Goal: Task Accomplishment & Management: Use online tool/utility

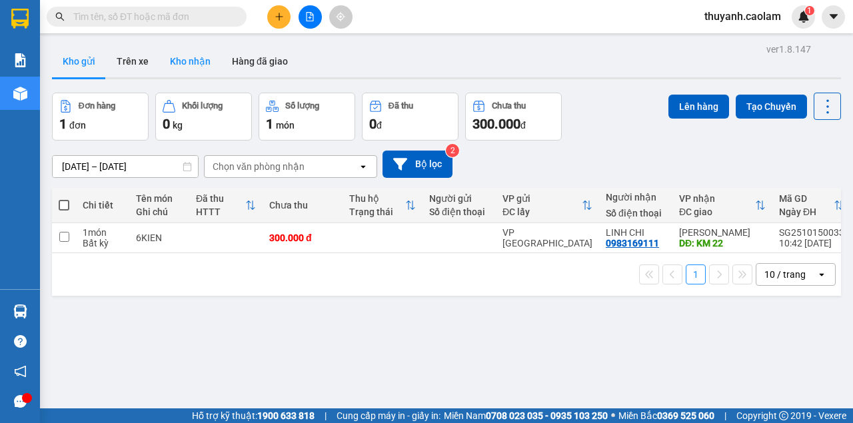
click at [197, 69] on button "Kho nhận" at bounding box center [190, 61] width 62 height 32
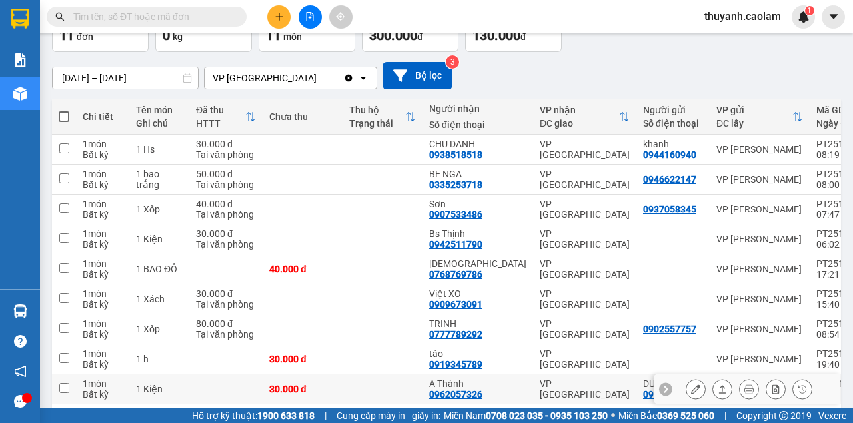
scroll to position [176, 0]
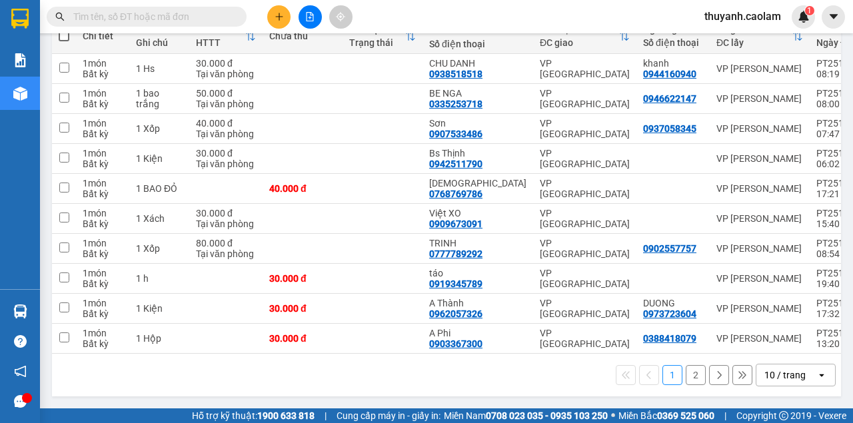
click at [686, 375] on button "2" at bounding box center [696, 375] width 20 height 20
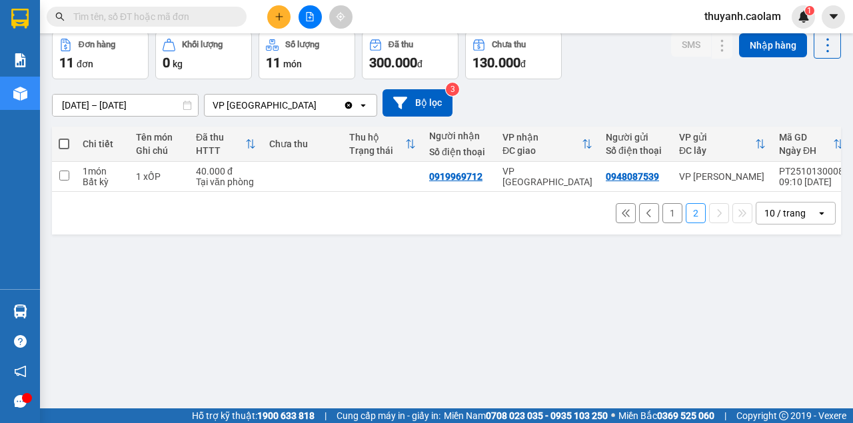
click at [665, 217] on button "1" at bounding box center [673, 213] width 20 height 20
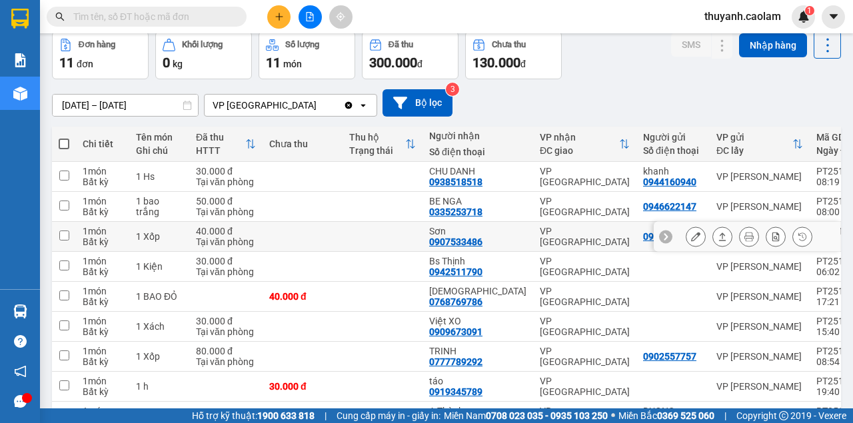
click at [695, 241] on button at bounding box center [696, 236] width 19 height 23
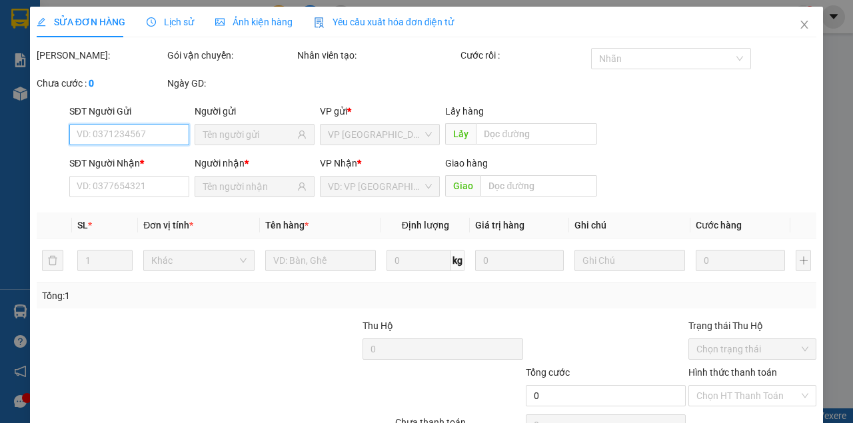
scroll to position [71, 0]
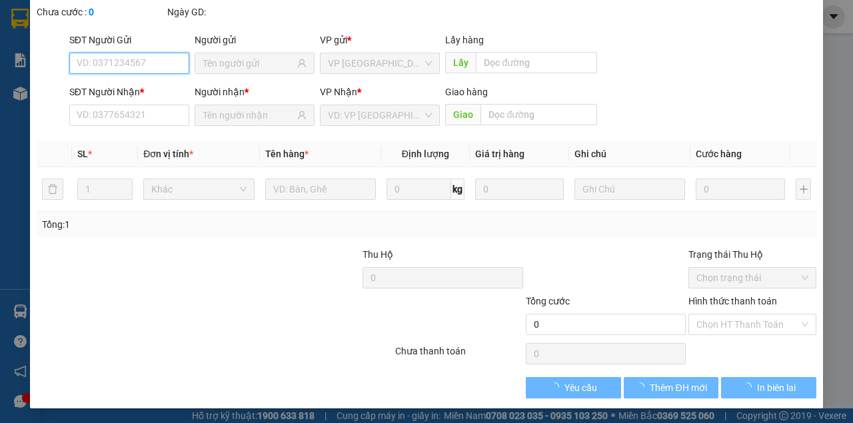
type input "0937058345"
type input "0907533486"
type input "Sơn"
type input "40.000"
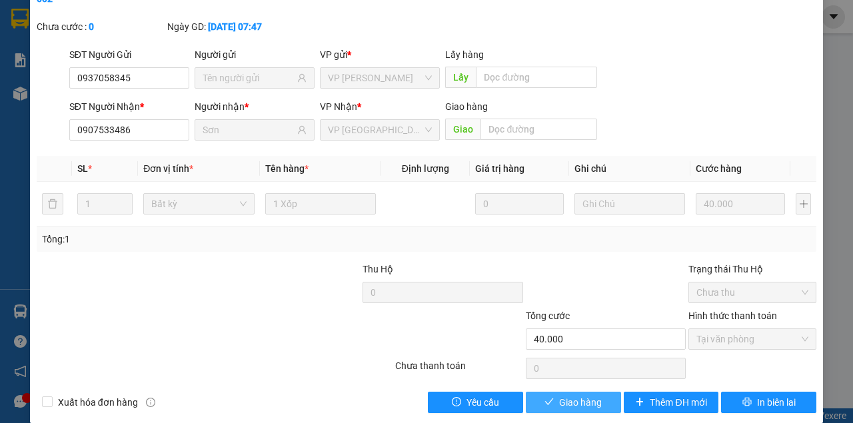
click at [591, 393] on button "Giao hàng" at bounding box center [573, 402] width 95 height 21
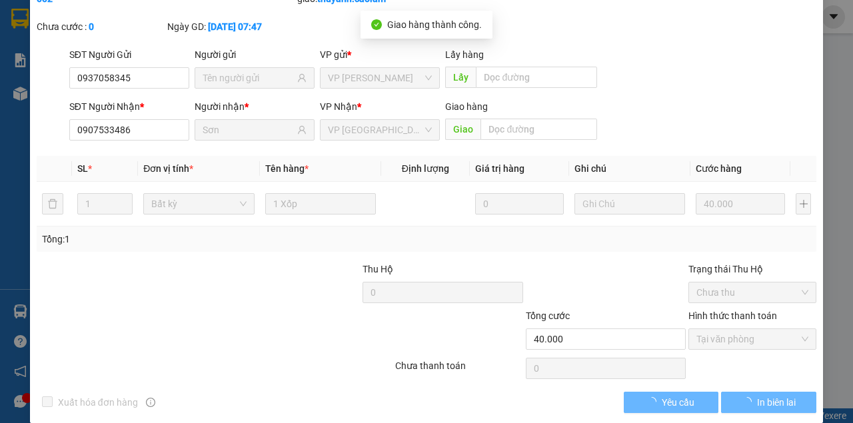
scroll to position [0, 0]
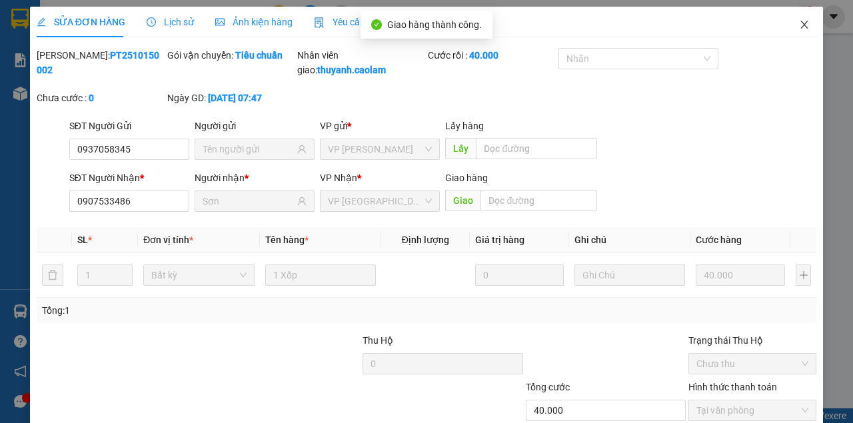
click at [801, 26] on icon "close" at bounding box center [804, 25] width 7 height 8
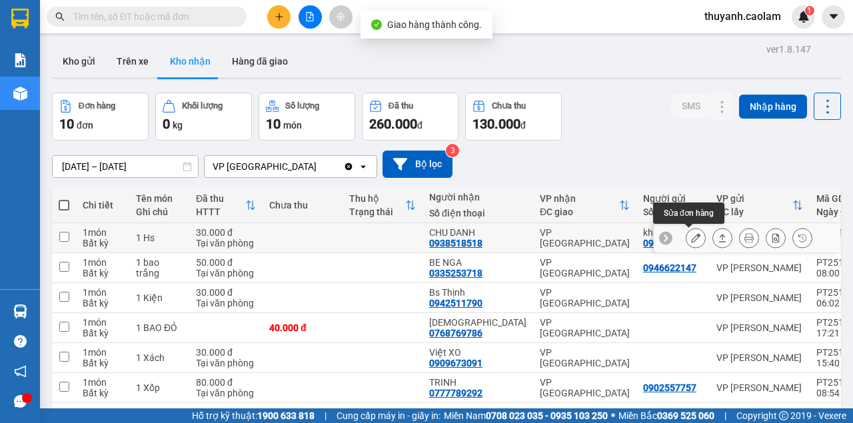
click at [693, 234] on icon at bounding box center [695, 237] width 9 height 9
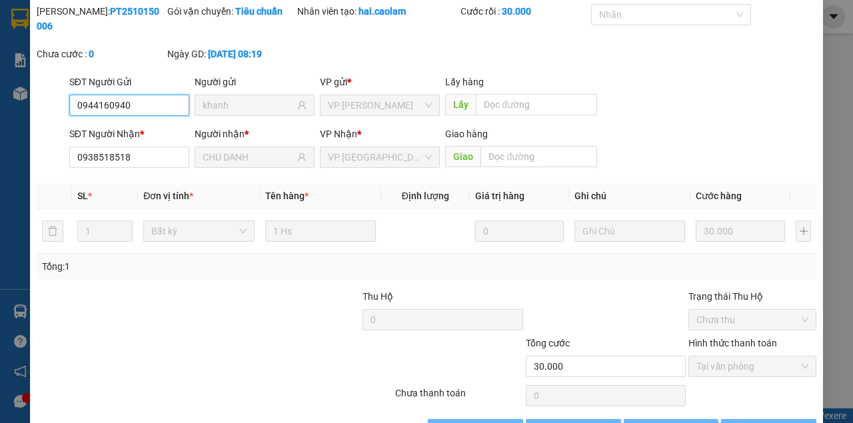
scroll to position [86, 0]
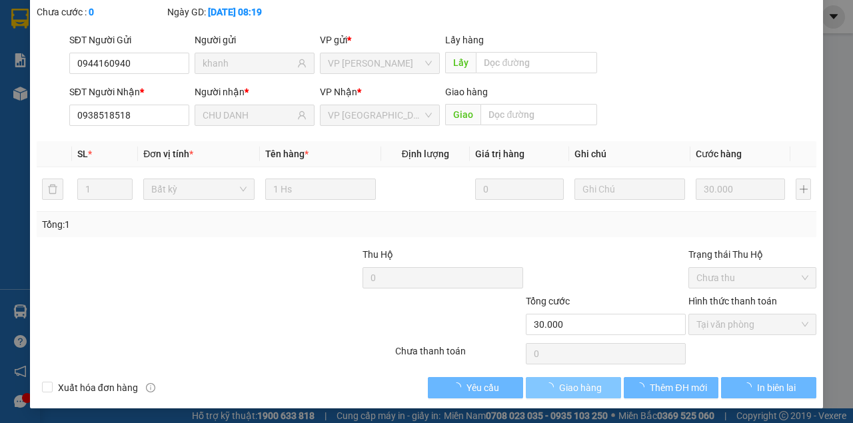
click at [575, 387] on span "Giao hàng" at bounding box center [580, 388] width 43 height 15
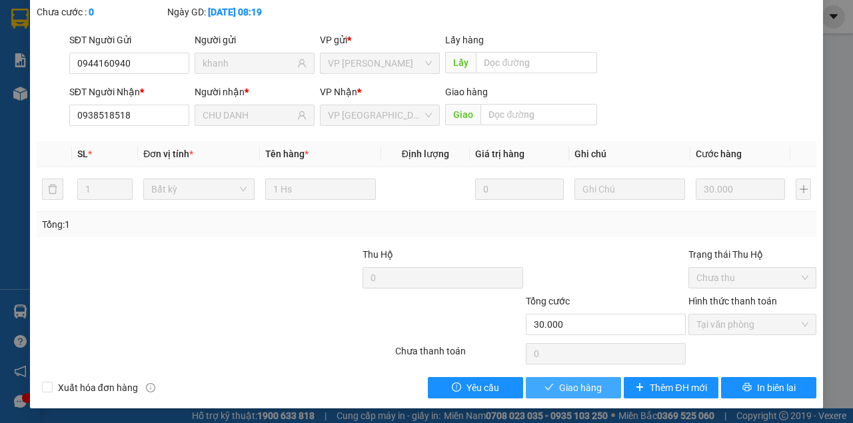
drag, startPoint x: 575, startPoint y: 387, endPoint x: 627, endPoint y: 336, distance: 72.1
click at [575, 387] on span "Giao hàng" at bounding box center [580, 388] width 43 height 15
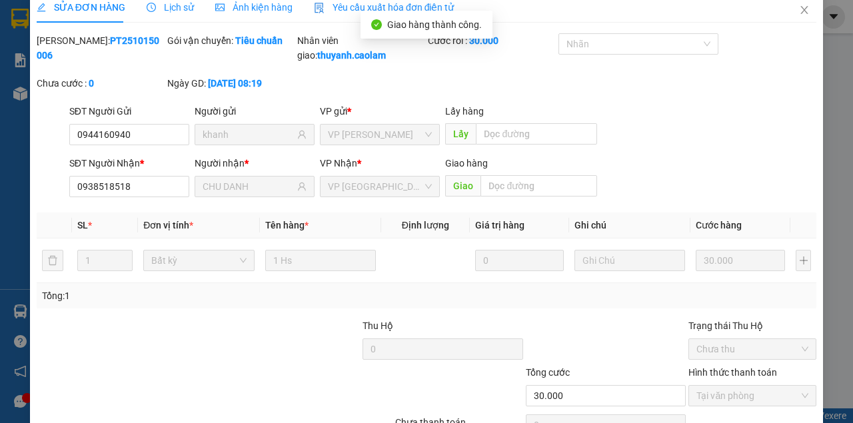
scroll to position [0, 0]
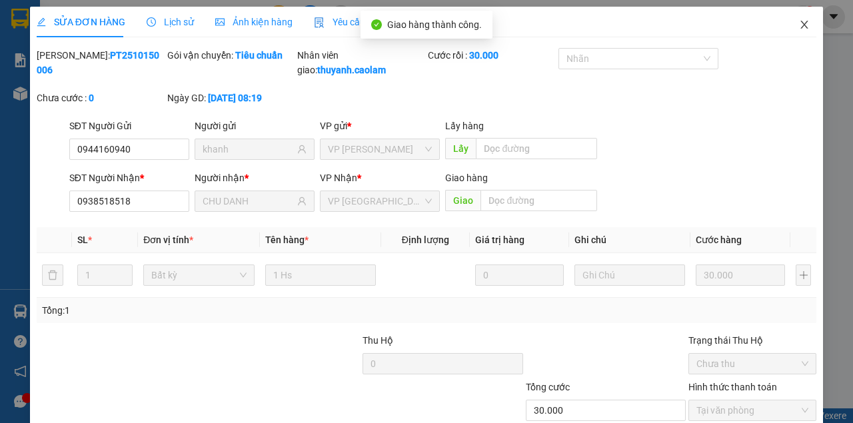
click at [799, 29] on icon "close" at bounding box center [804, 24] width 11 height 11
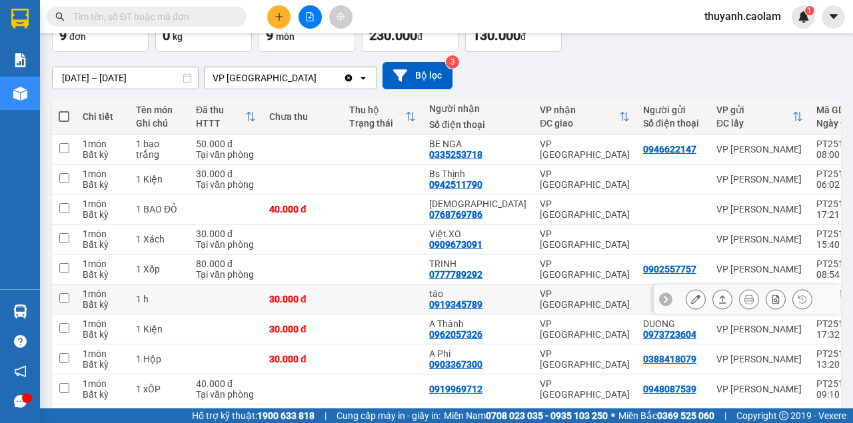
scroll to position [145, 0]
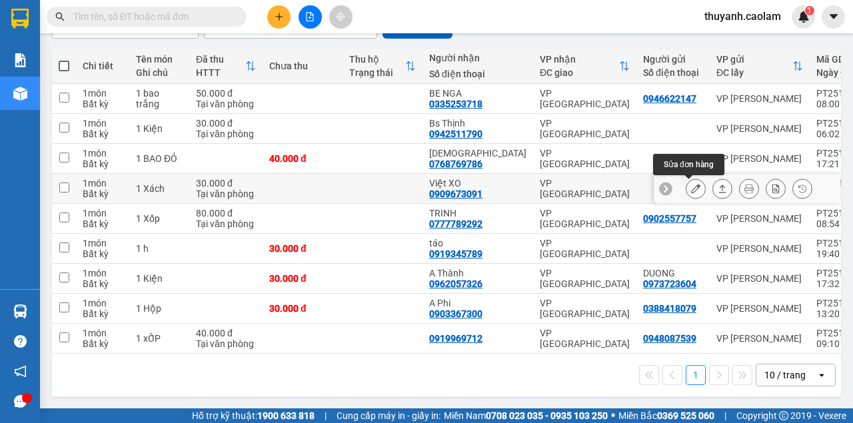
click at [695, 184] on button at bounding box center [696, 188] width 19 height 23
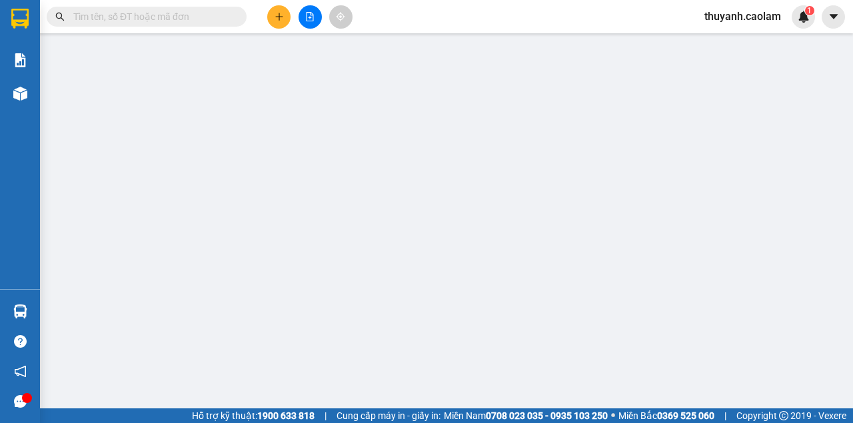
type input "0909673091"
type input "Việt XO"
type input "30.000"
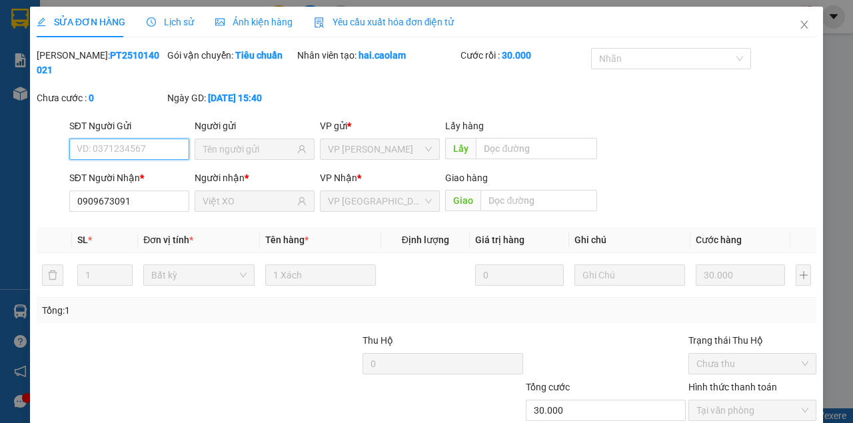
scroll to position [86, 0]
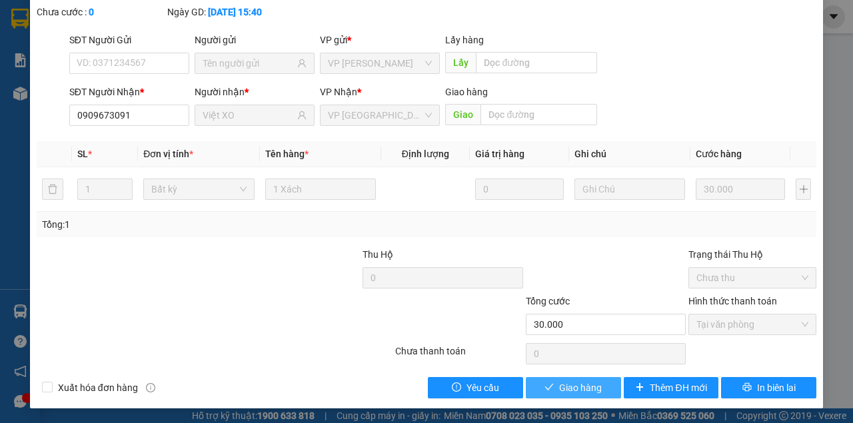
click at [589, 388] on span "Giao hàng" at bounding box center [580, 388] width 43 height 15
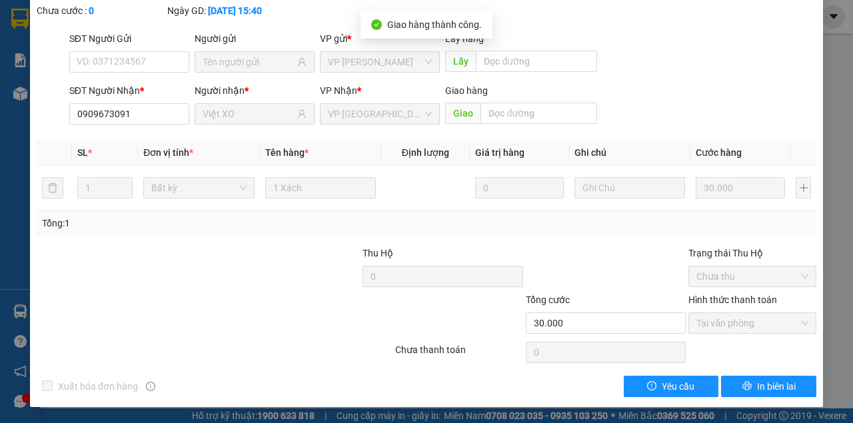
scroll to position [0, 0]
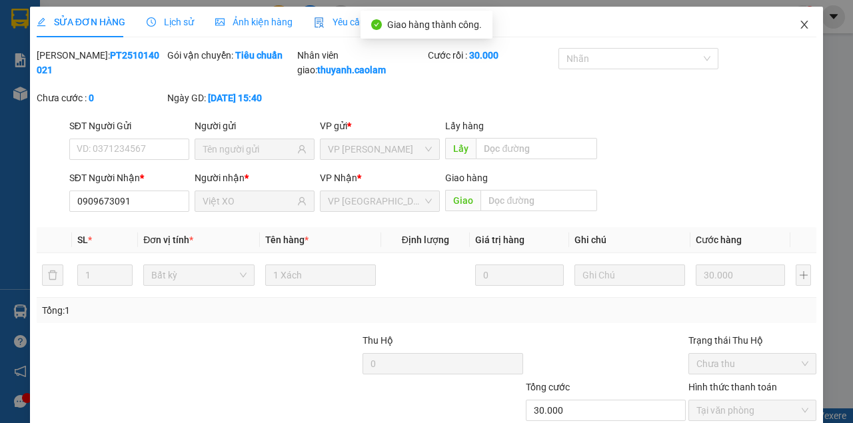
click at [801, 30] on icon "close" at bounding box center [804, 24] width 11 height 11
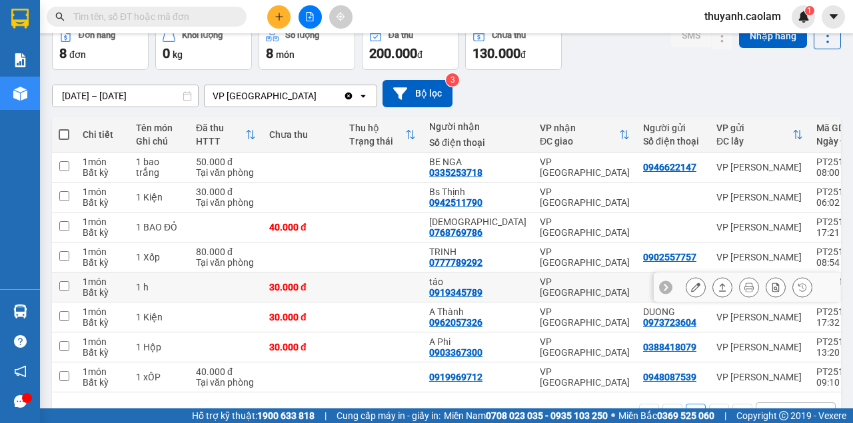
scroll to position [115, 0]
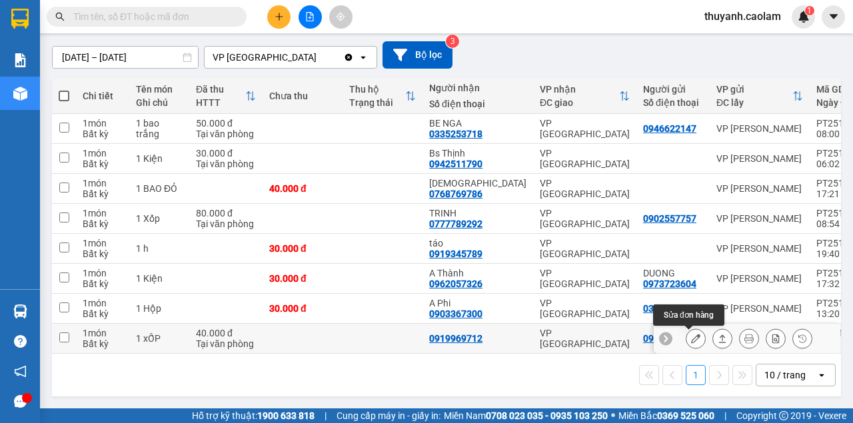
click at [691, 335] on icon at bounding box center [695, 338] width 9 height 9
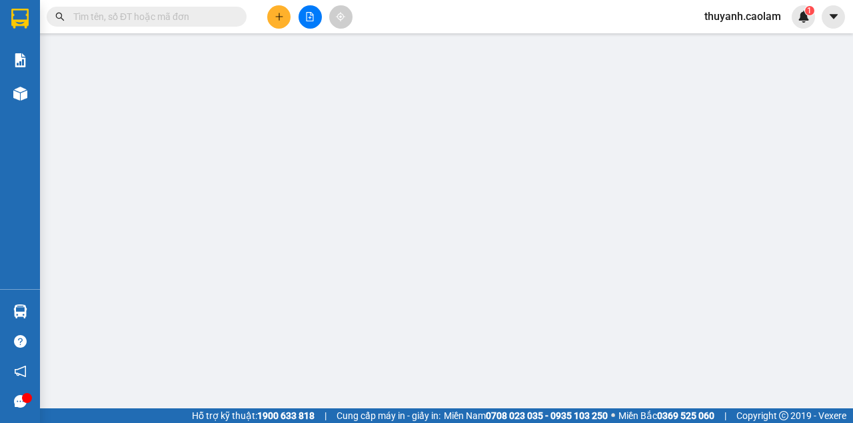
type input "0948087539"
type input "0919969712"
type input "40.000"
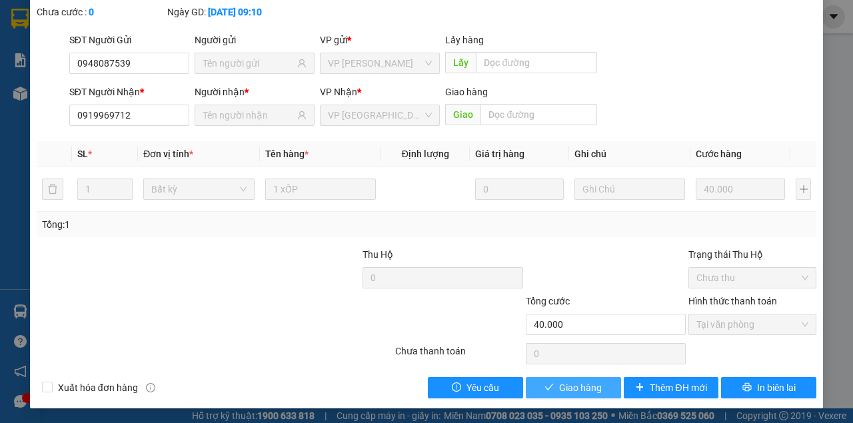
click at [585, 385] on span "Giao hàng" at bounding box center [580, 388] width 43 height 15
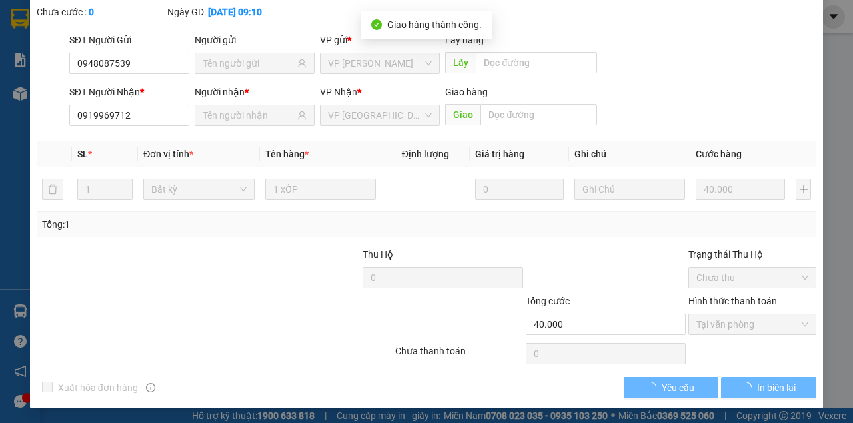
scroll to position [15, 0]
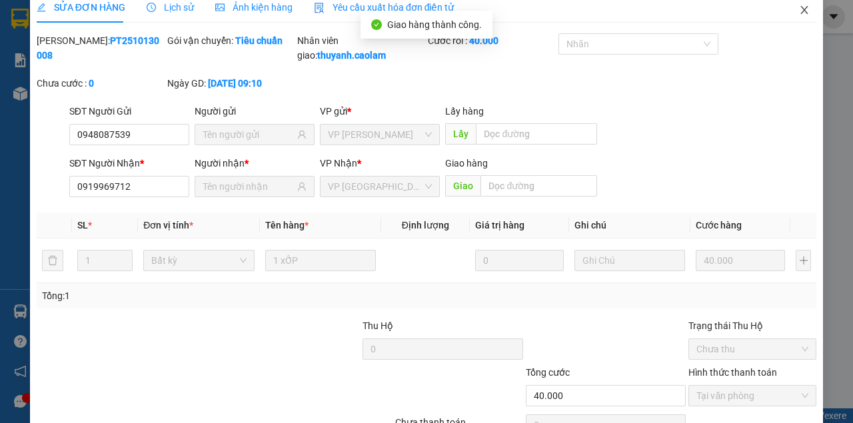
click at [793, 9] on span "Close" at bounding box center [804, 10] width 37 height 37
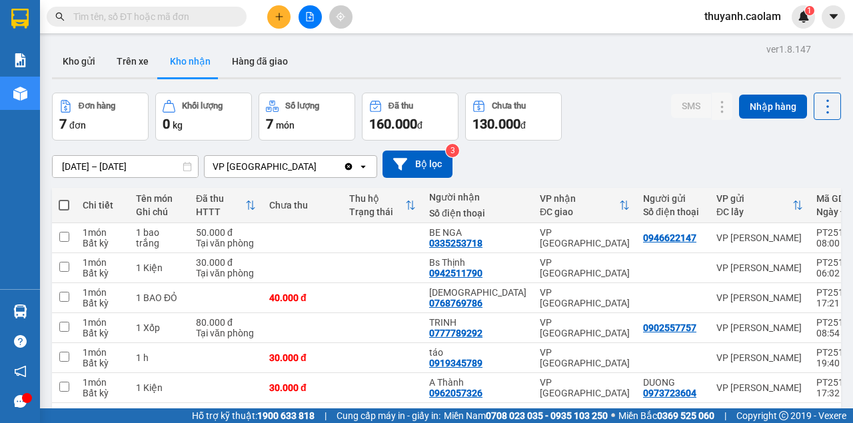
click at [314, 21] on button at bounding box center [310, 16] width 23 height 23
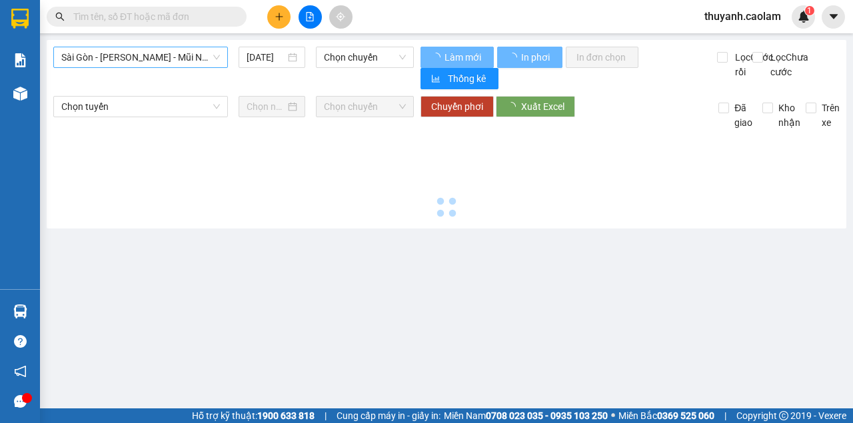
click at [185, 67] on div "Sài Gòn - Phan Thiết - Mũi Né (CT Ông Đồn)" at bounding box center [140, 57] width 175 height 21
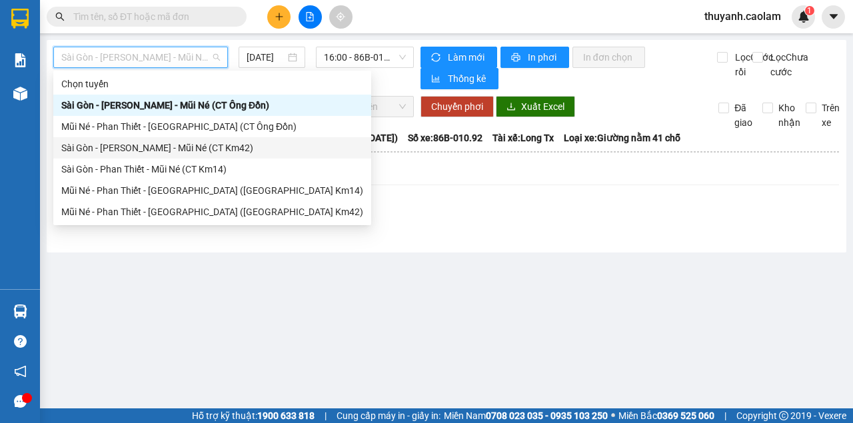
click at [221, 151] on div "Sài Gòn - Phan Thiết - Mũi Né (CT Km42)" at bounding box center [212, 148] width 302 height 15
type input "15/10/2025"
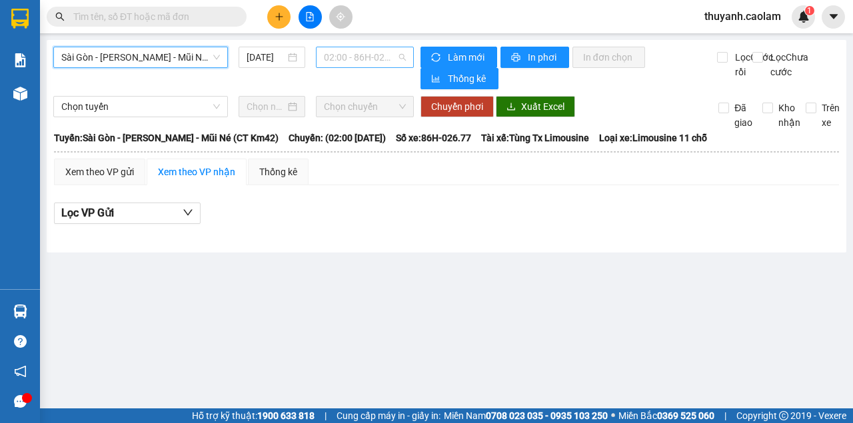
click at [356, 49] on span "02:00 - 86H-026.77" at bounding box center [364, 57] width 81 height 20
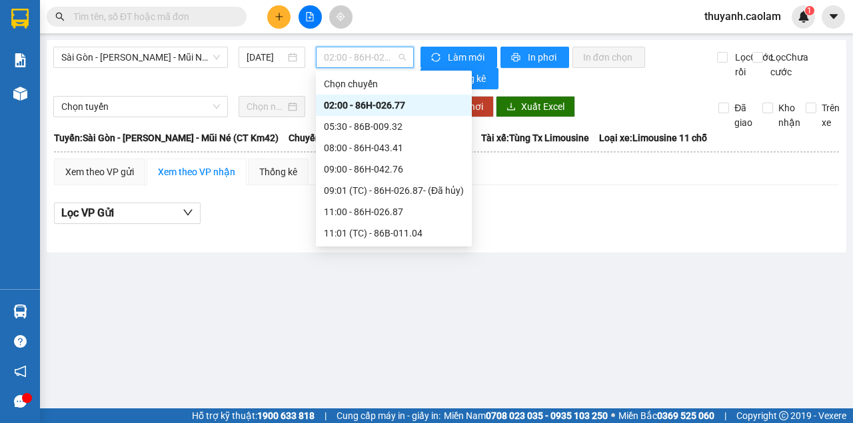
scroll to position [133, 0]
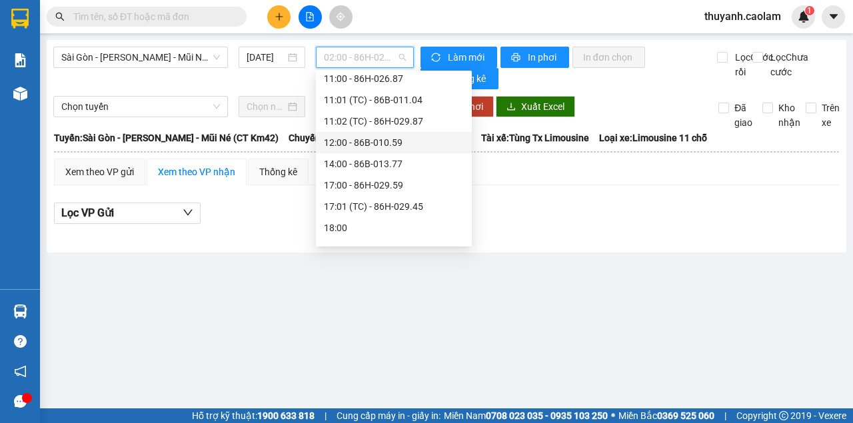
click at [385, 138] on div "12:00 - 86B-010.59" at bounding box center [394, 142] width 140 height 15
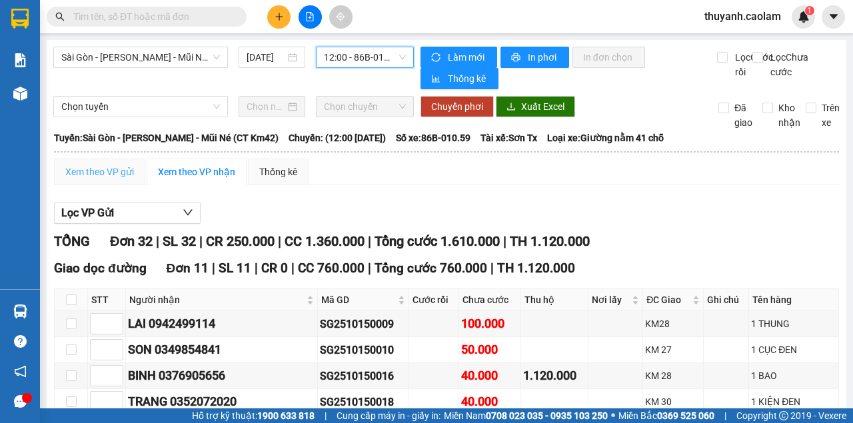
click at [93, 184] on div "Xem theo VP gửi" at bounding box center [99, 172] width 91 height 27
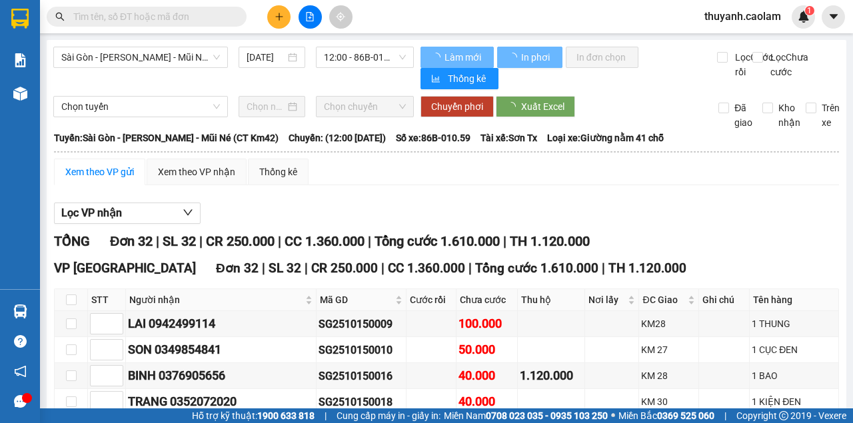
scroll to position [267, 0]
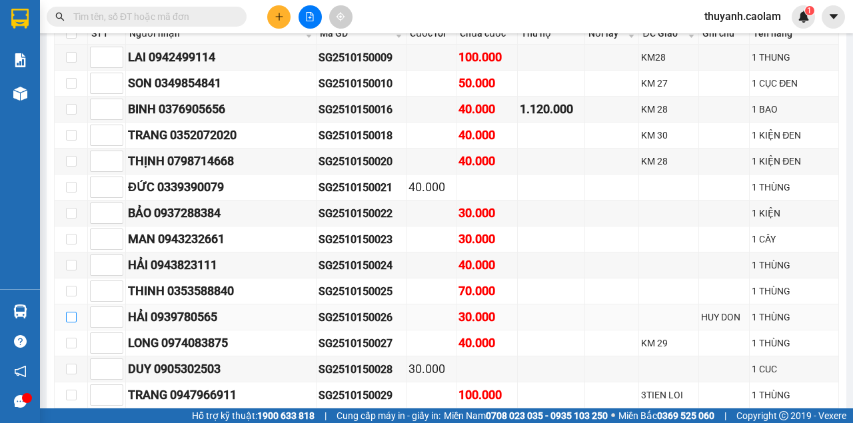
click at [69, 319] on input "checkbox" at bounding box center [71, 317] width 11 height 11
checkbox input "true"
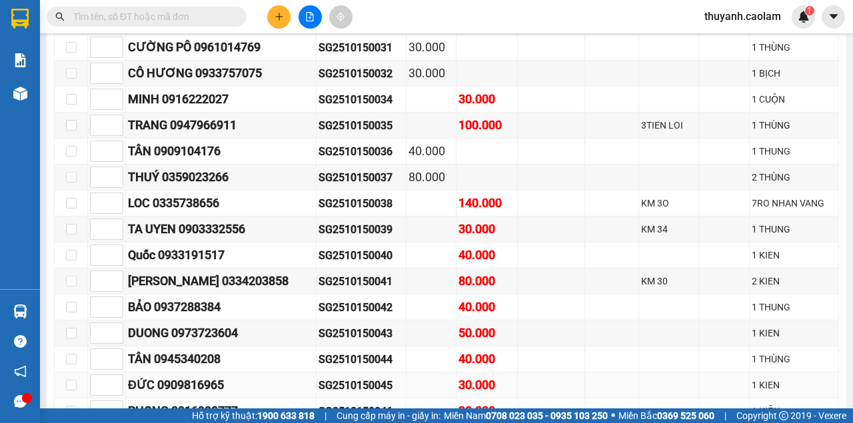
scroll to position [785, 0]
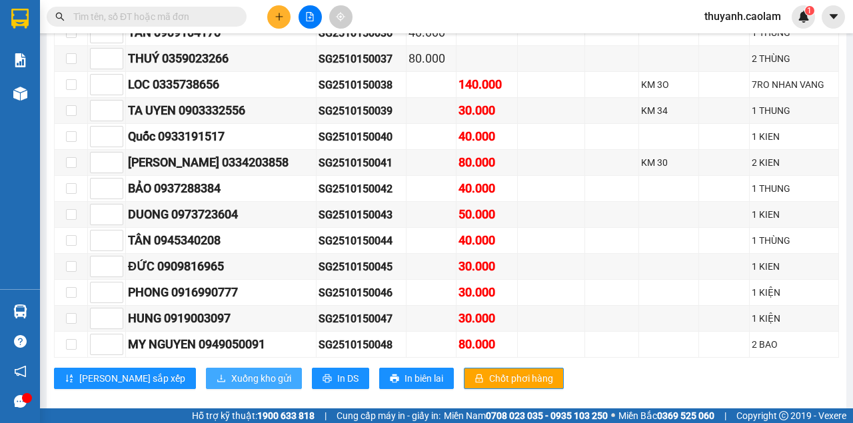
click at [231, 371] on span "Xuống kho gửi" at bounding box center [261, 378] width 60 height 15
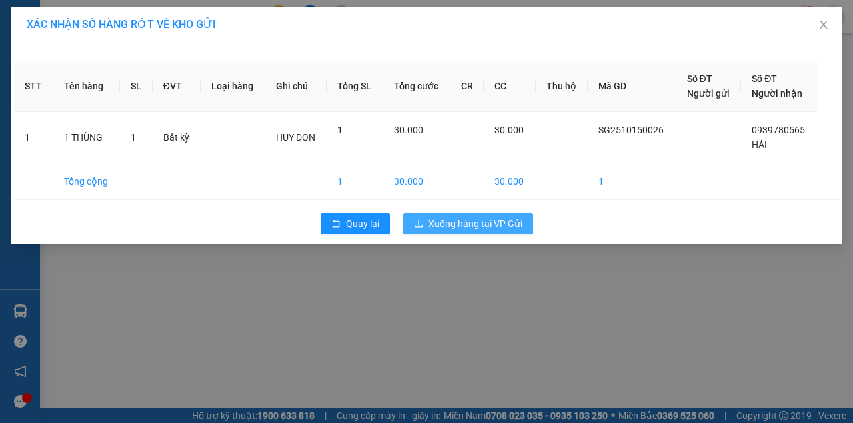
click at [503, 227] on span "Xuống hàng tại VP Gửi" at bounding box center [476, 224] width 94 height 15
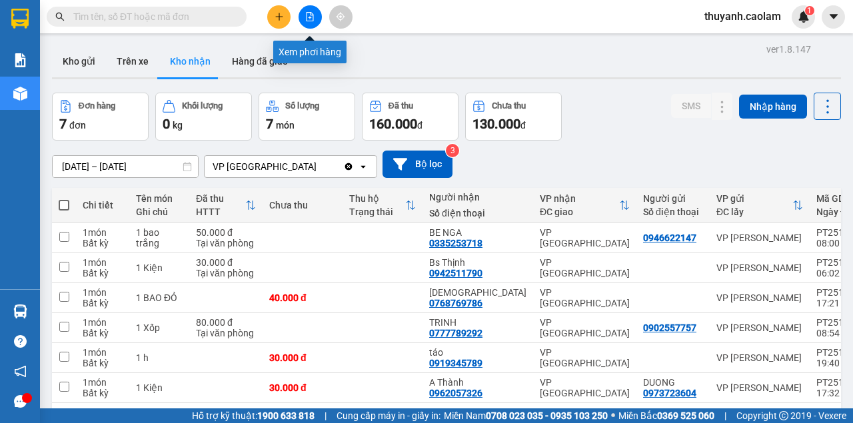
click at [311, 20] on icon "file-add" at bounding box center [309, 16] width 9 height 9
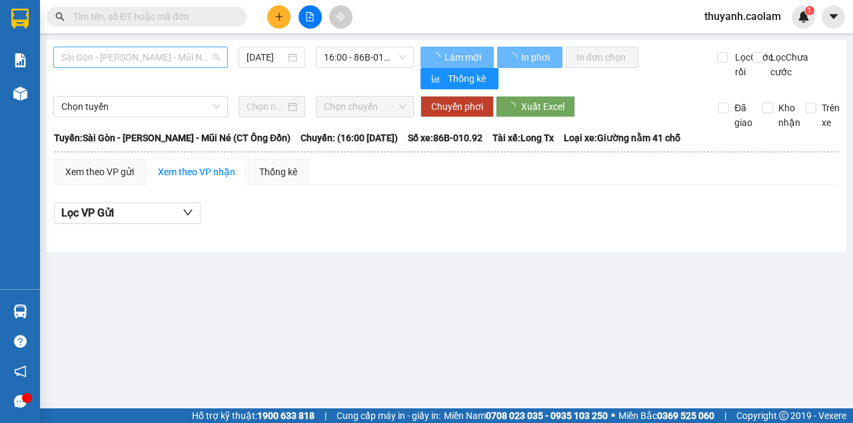
click at [145, 56] on span "Sài Gòn - Phan Thiết - Mũi Né (CT Ông Đồn)" at bounding box center [140, 57] width 159 height 20
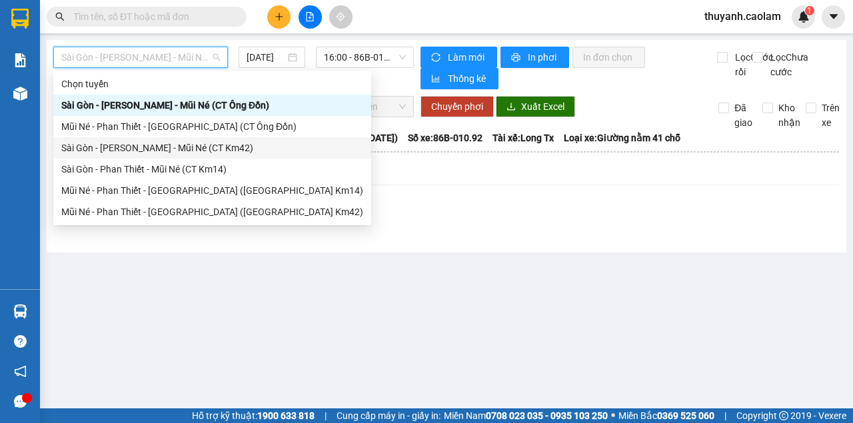
click at [210, 156] on div "Sài Gòn - Phan Thiết - Mũi Né (CT Km42)" at bounding box center [212, 147] width 318 height 21
type input "15/10/2025"
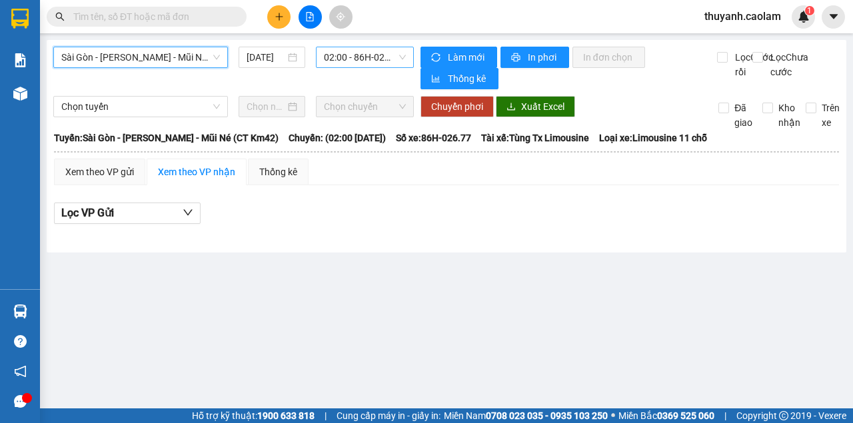
click at [360, 61] on span "02:00 - 86H-026.77" at bounding box center [364, 57] width 81 height 20
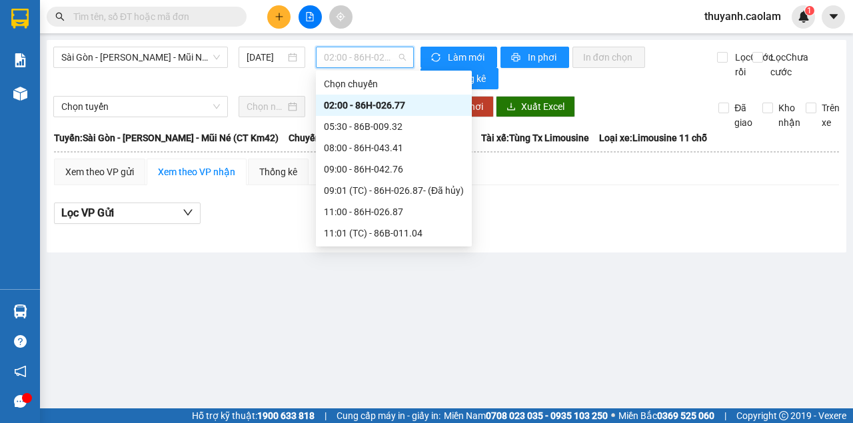
scroll to position [171, 0]
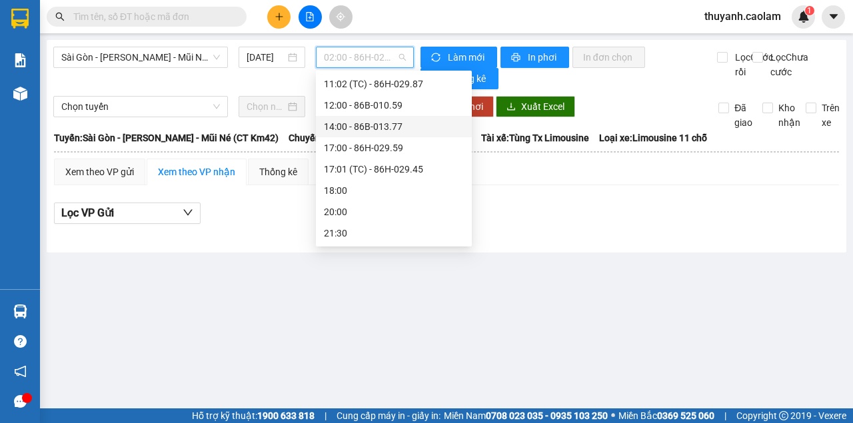
click at [369, 103] on div "12:00 - 86B-010.59" at bounding box center [394, 105] width 140 height 15
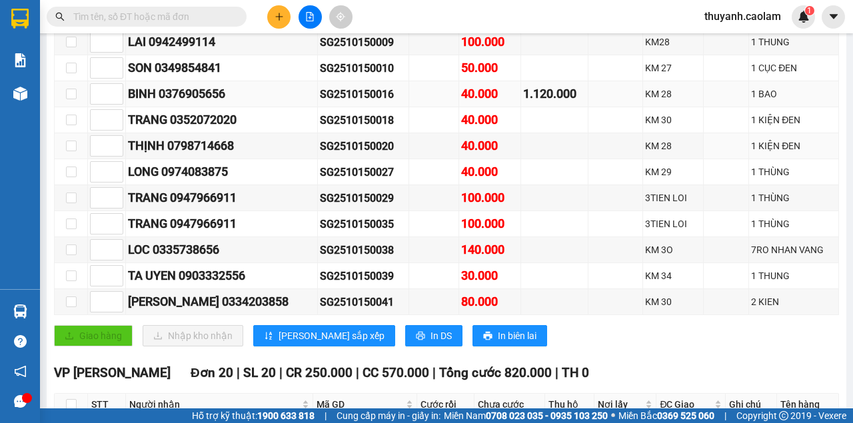
scroll to position [149, 0]
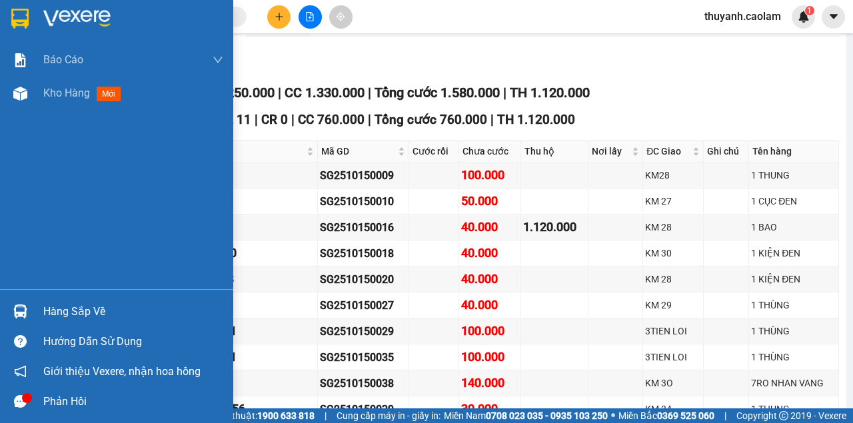
click at [21, 14] on img at bounding box center [19, 19] width 17 height 20
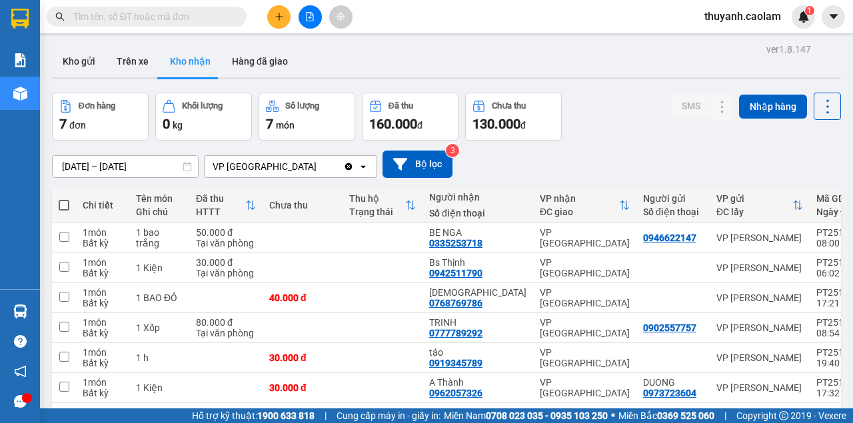
click at [306, 12] on icon "file-add" at bounding box center [309, 16] width 9 height 9
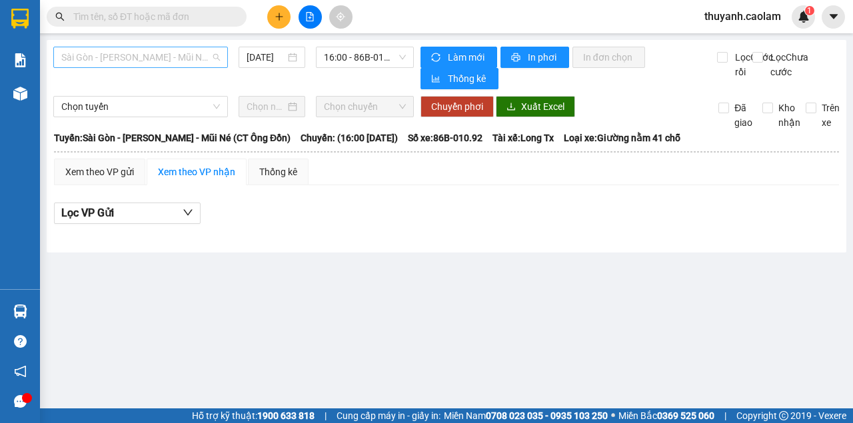
click at [192, 51] on span "Sài Gòn - Phan Thiết - Mũi Né (CT Ông Đồn)" at bounding box center [140, 57] width 159 height 20
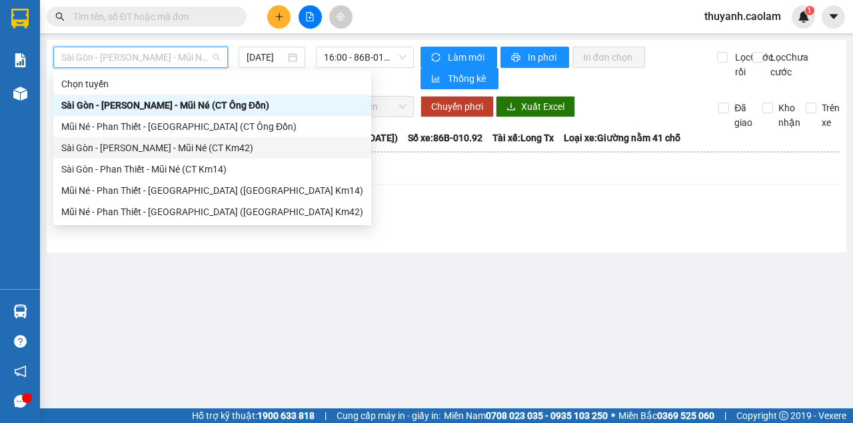
click at [228, 151] on div "Sài Gòn - Phan Thiết - Mũi Né (CT Km42)" at bounding box center [212, 148] width 302 height 15
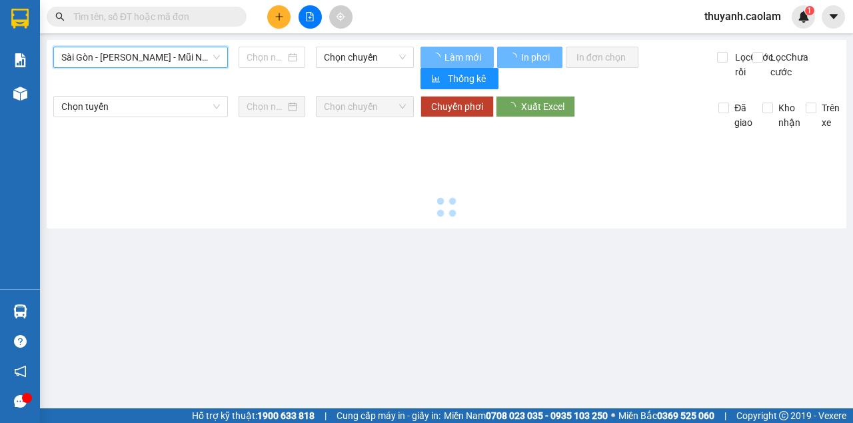
type input "15/10/2025"
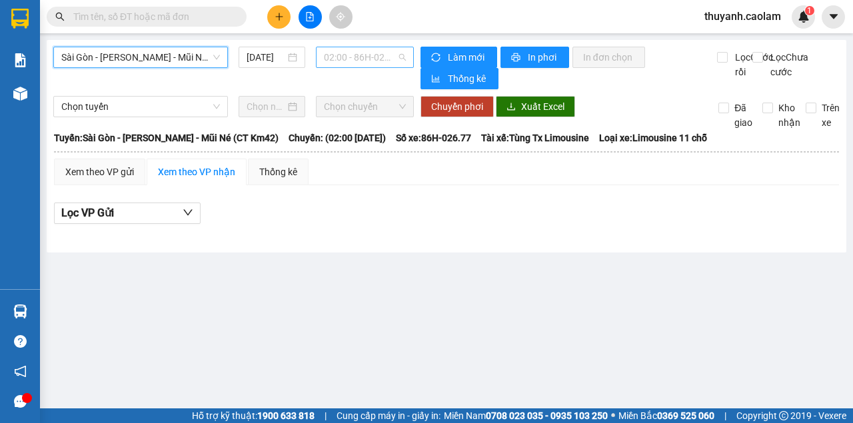
click at [323, 57] on div "02:00 - 86H-026.77" at bounding box center [364, 57] width 97 height 21
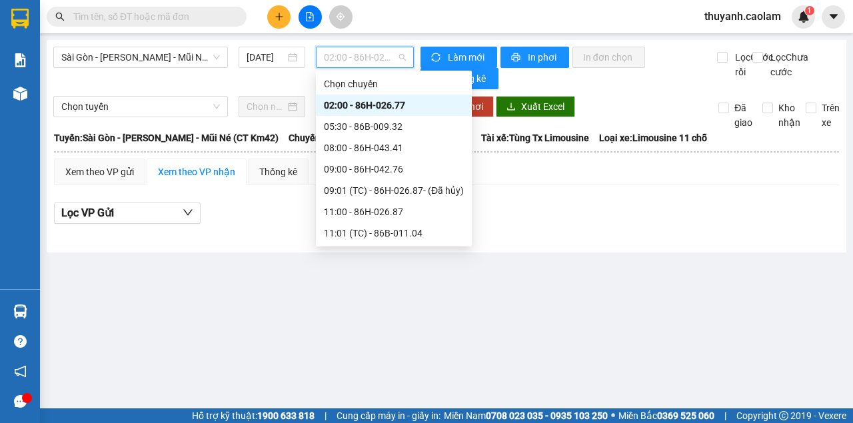
scroll to position [133, 0]
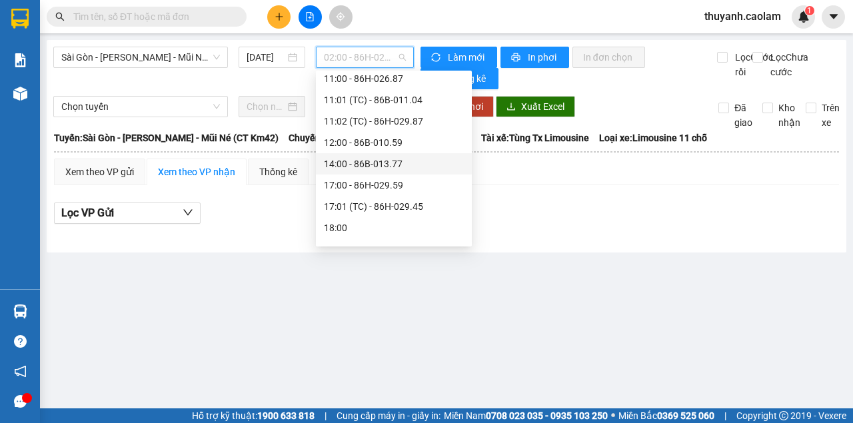
click at [383, 136] on div "12:00 - 86B-010.59" at bounding box center [394, 142] width 140 height 15
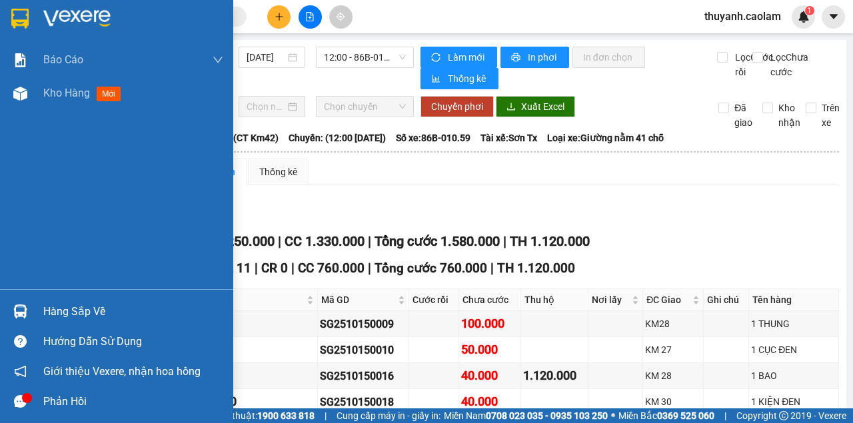
click at [24, 20] on img at bounding box center [19, 19] width 17 height 20
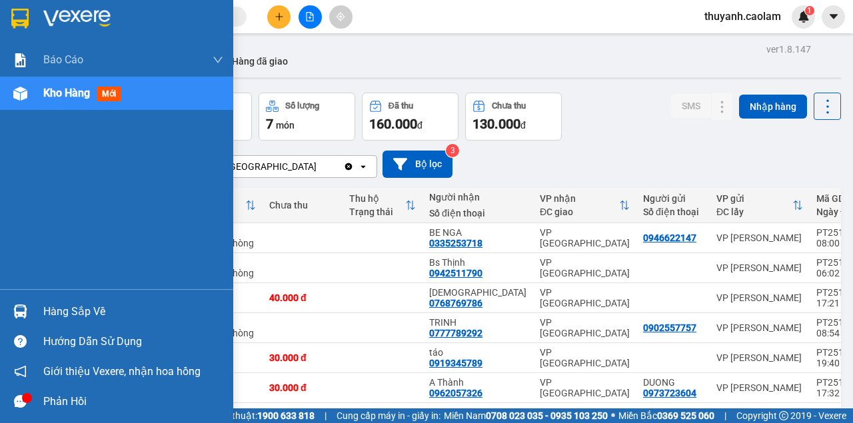
click at [36, 14] on div at bounding box center [116, 21] width 233 height 43
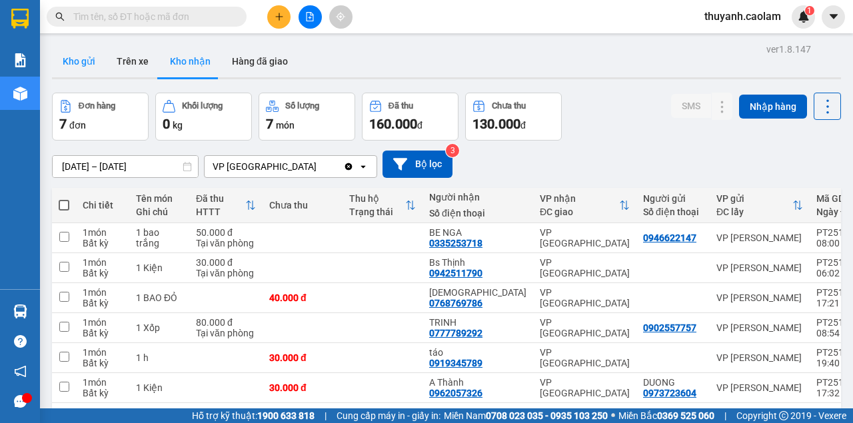
click at [87, 64] on button "Kho gửi" at bounding box center [79, 61] width 54 height 32
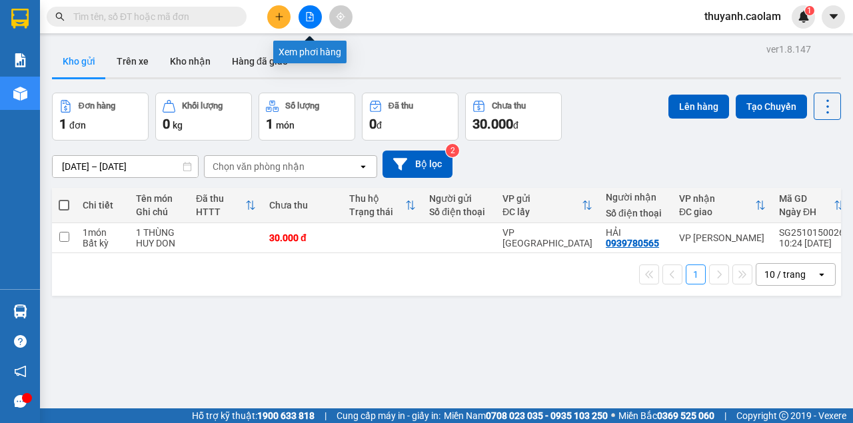
click at [309, 23] on button at bounding box center [310, 16] width 23 height 23
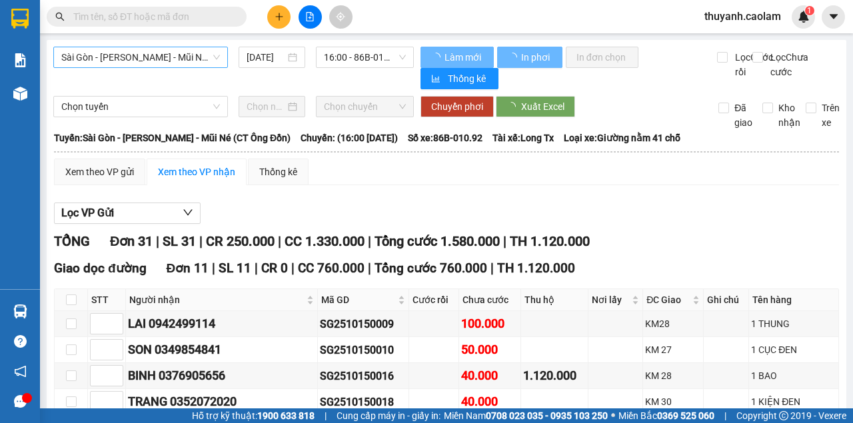
click at [149, 63] on span "Sài Gòn - Phan Thiết - Mũi Né (CT Ông Đồn)" at bounding box center [140, 57] width 159 height 20
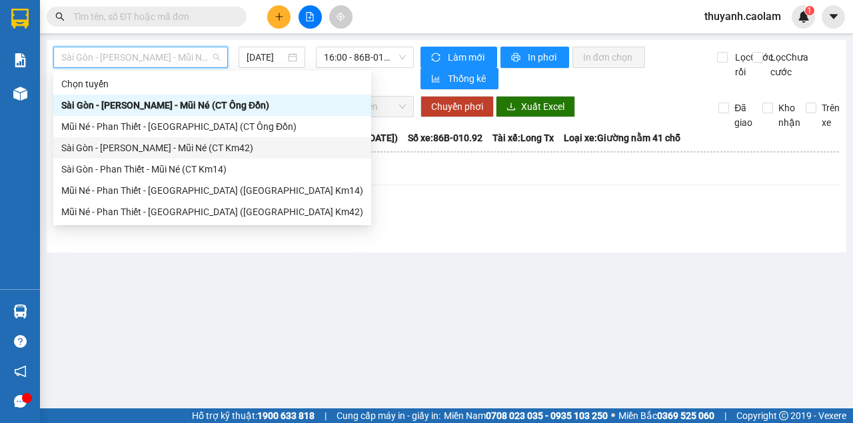
click at [212, 151] on div "Sài Gòn - Phan Thiết - Mũi Né (CT Km42)" at bounding box center [212, 148] width 302 height 15
type input "15/10/2025"
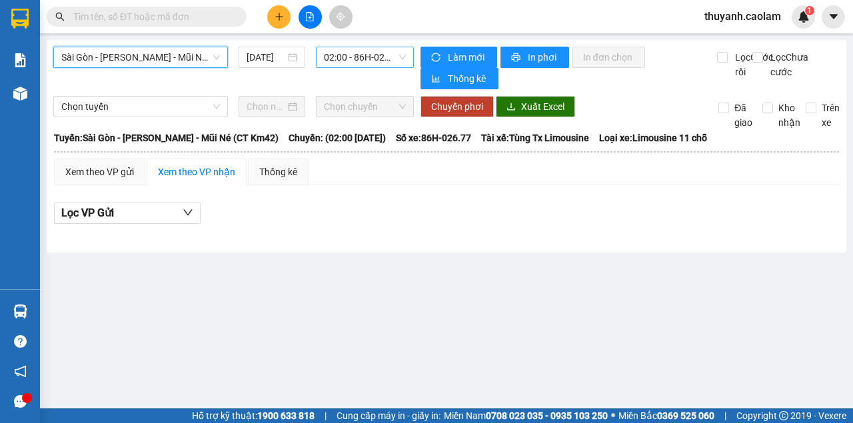
click at [362, 67] on span "02:00 - 86H-026.77" at bounding box center [364, 57] width 81 height 20
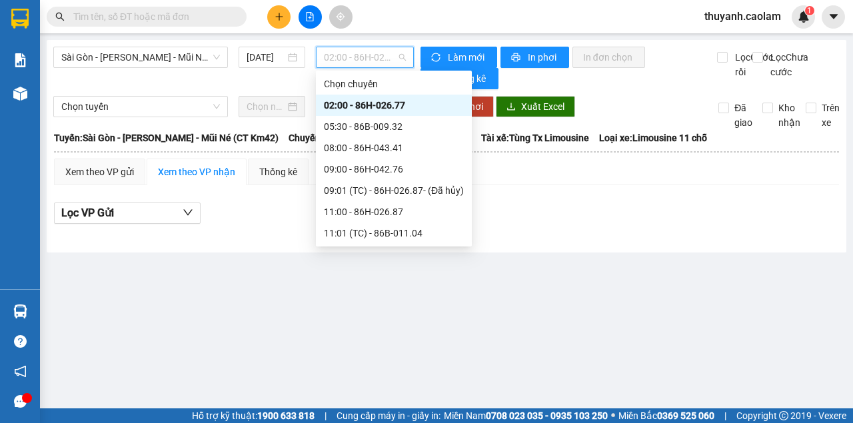
scroll to position [171, 0]
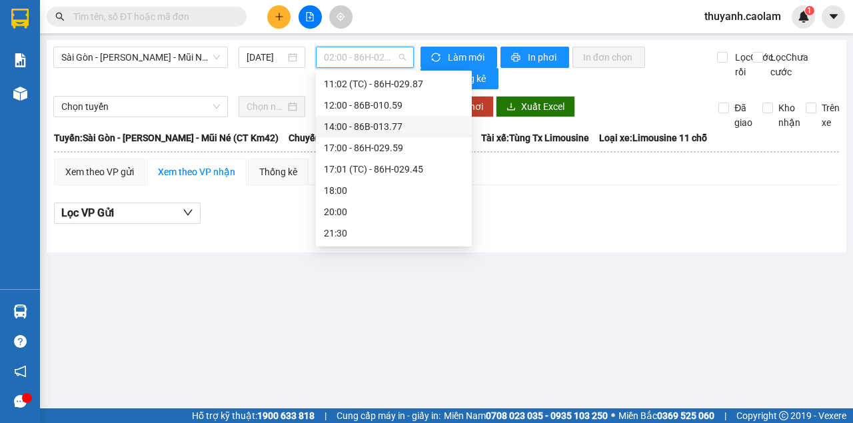
click at [373, 127] on div "14:00 - 86B-013.77" at bounding box center [394, 126] width 140 height 15
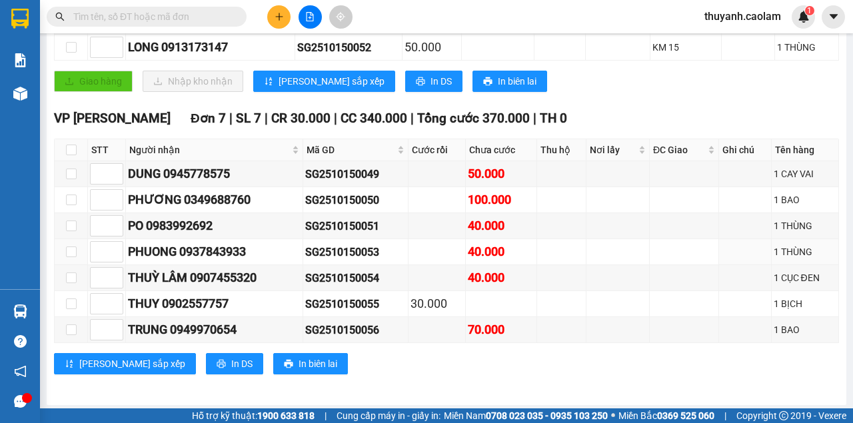
scroll to position [36, 0]
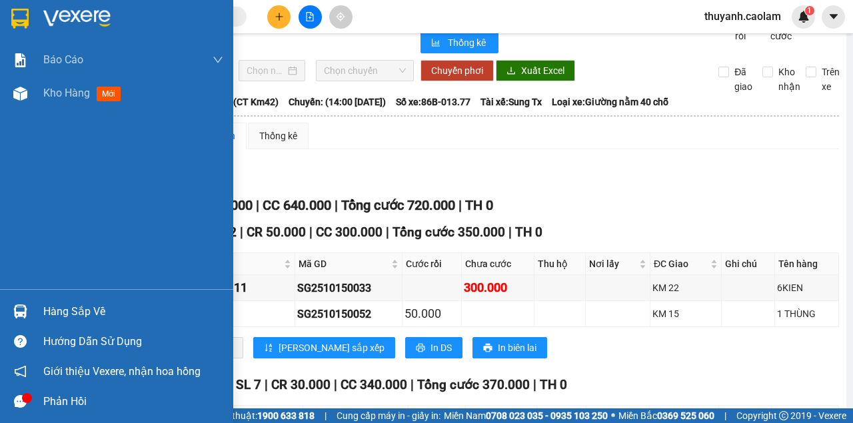
click at [25, 22] on img at bounding box center [19, 19] width 17 height 20
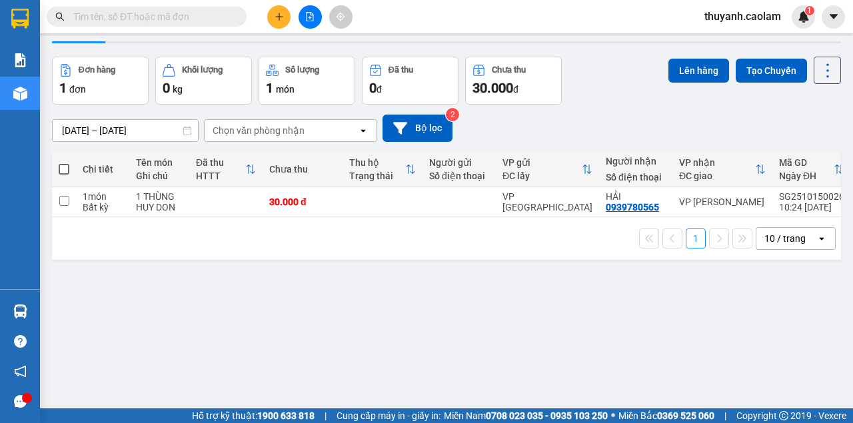
click at [317, 28] on div "Kết quả tìm kiếm ( 0 ) Bộ lọc No Data thuyanh.caolam 1" at bounding box center [426, 16] width 853 height 33
click at [300, 21] on button at bounding box center [310, 16] width 23 height 23
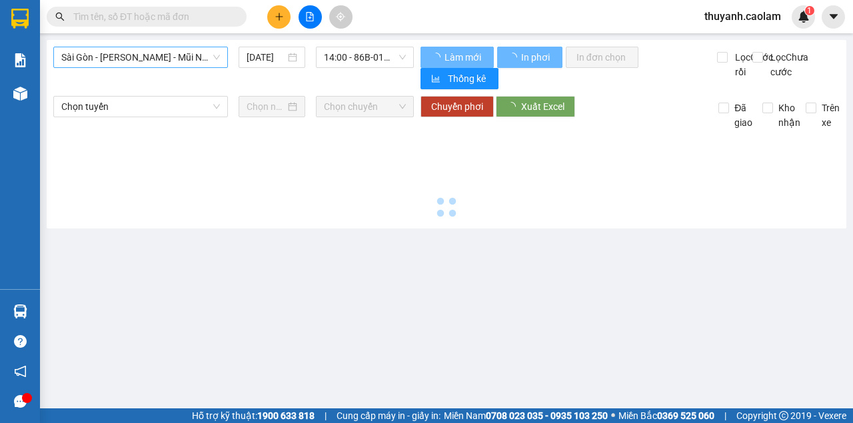
click at [193, 53] on span "Sài Gòn - Phan Thiết - Mũi Né (CT Ông Đồn)" at bounding box center [140, 57] width 159 height 20
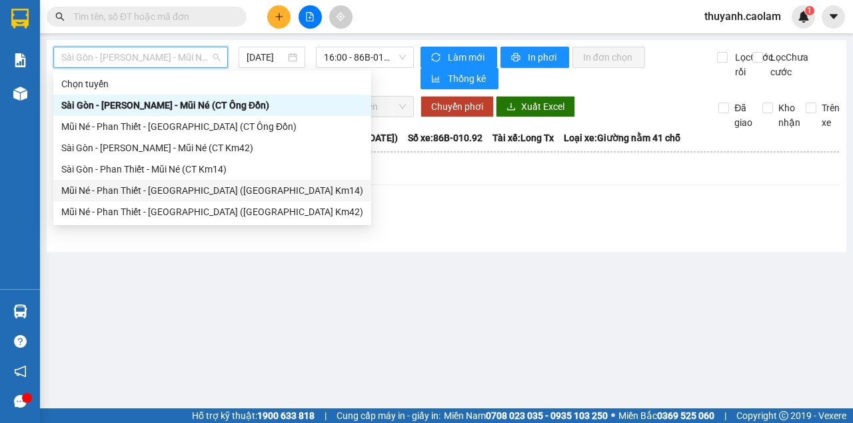
click at [225, 196] on div "Mũi Né - Phan Thiết - Sài Gòn (CT Km14)" at bounding box center [212, 190] width 302 height 15
type input "15/10/2025"
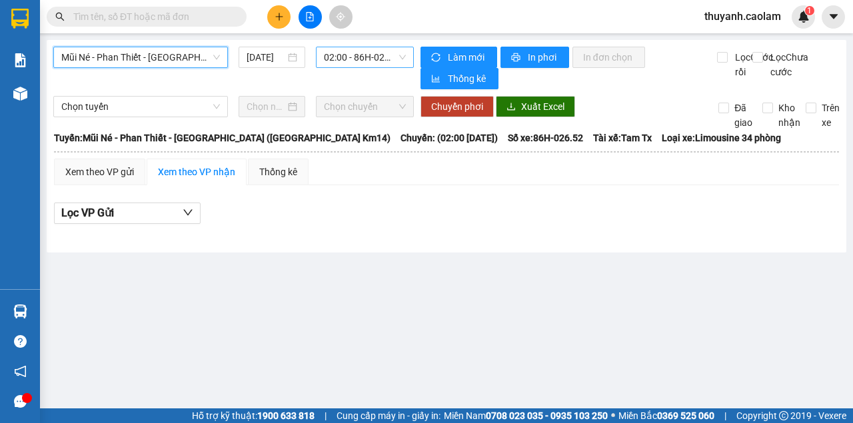
click at [355, 66] on span "02:00 - 86H-026.52" at bounding box center [364, 57] width 81 height 20
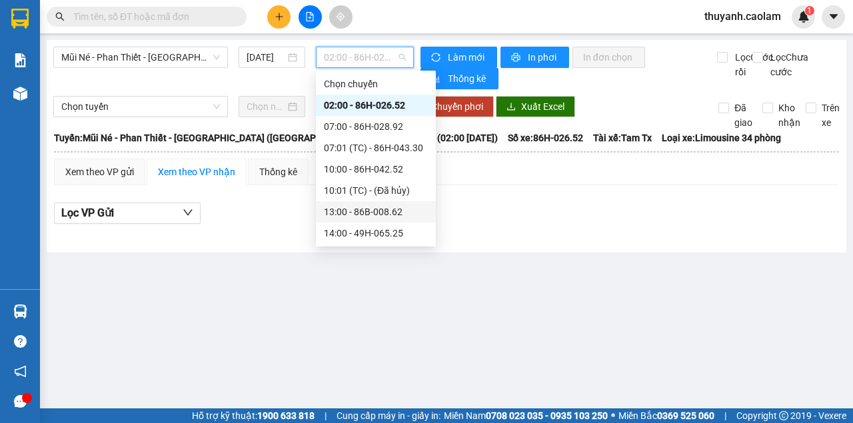
click at [379, 212] on div "13:00 - 86B-008.62" at bounding box center [376, 212] width 104 height 15
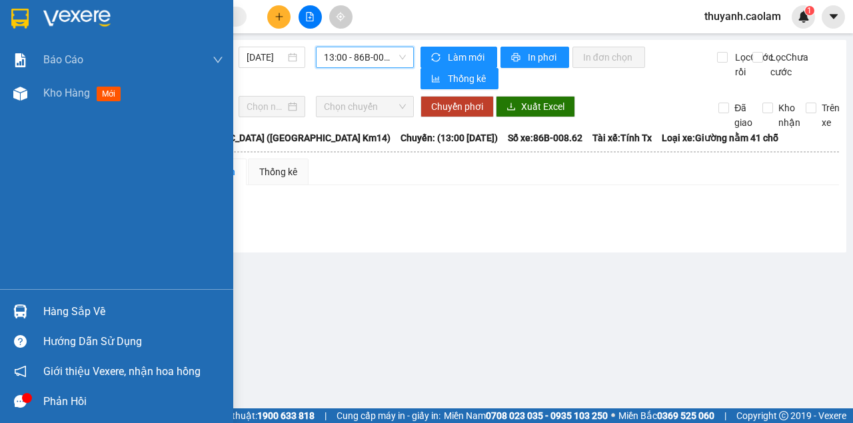
drag, startPoint x: 24, startPoint y: 5, endPoint x: 79, endPoint y: 7, distance: 54.7
click at [25, 5] on div at bounding box center [116, 21] width 233 height 43
